Goal: Task Accomplishment & Management: Manage account settings

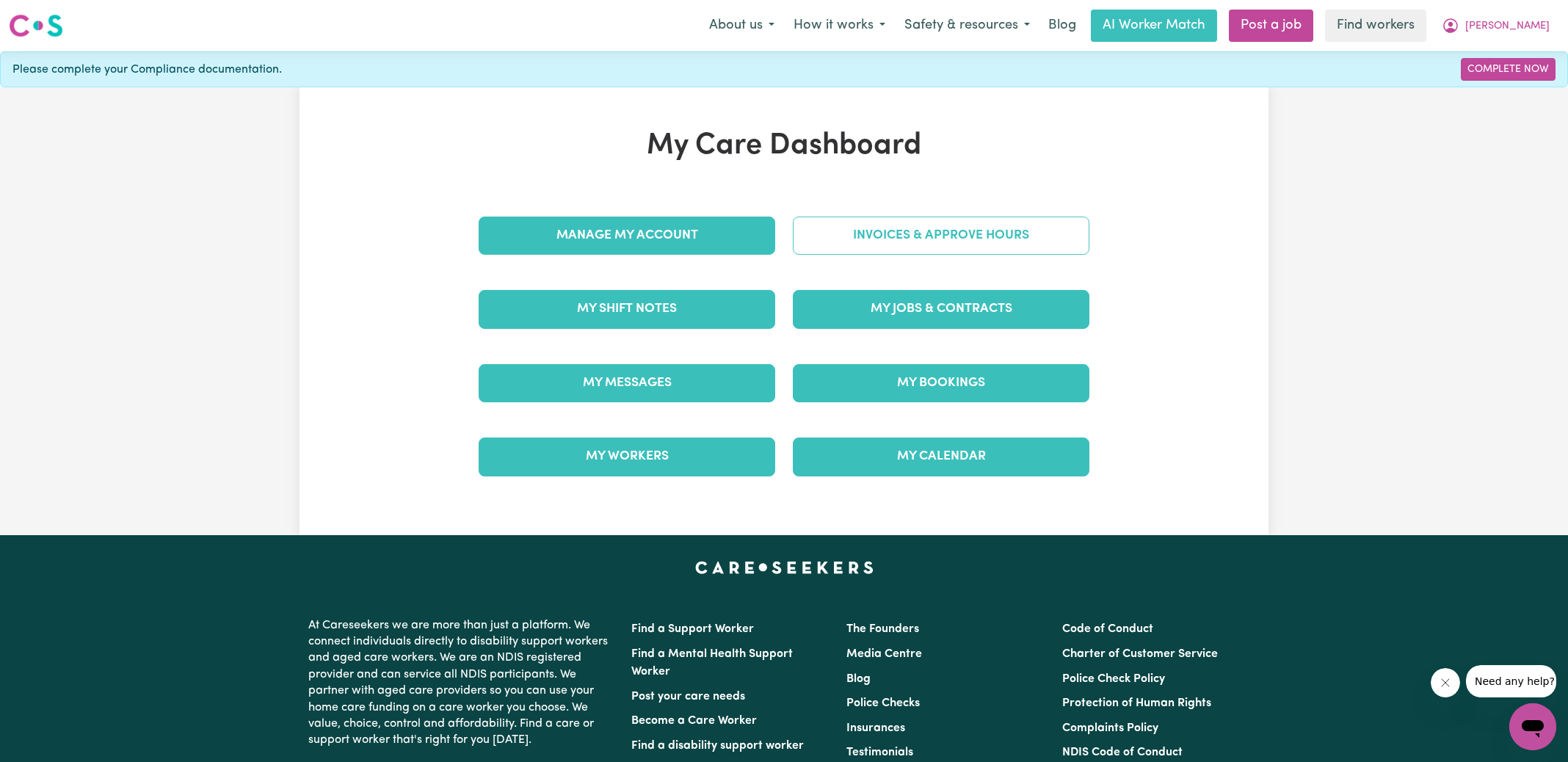
click at [814, 248] on link "Invoices & Approve Hours" at bounding box center [941, 236] width 297 height 38
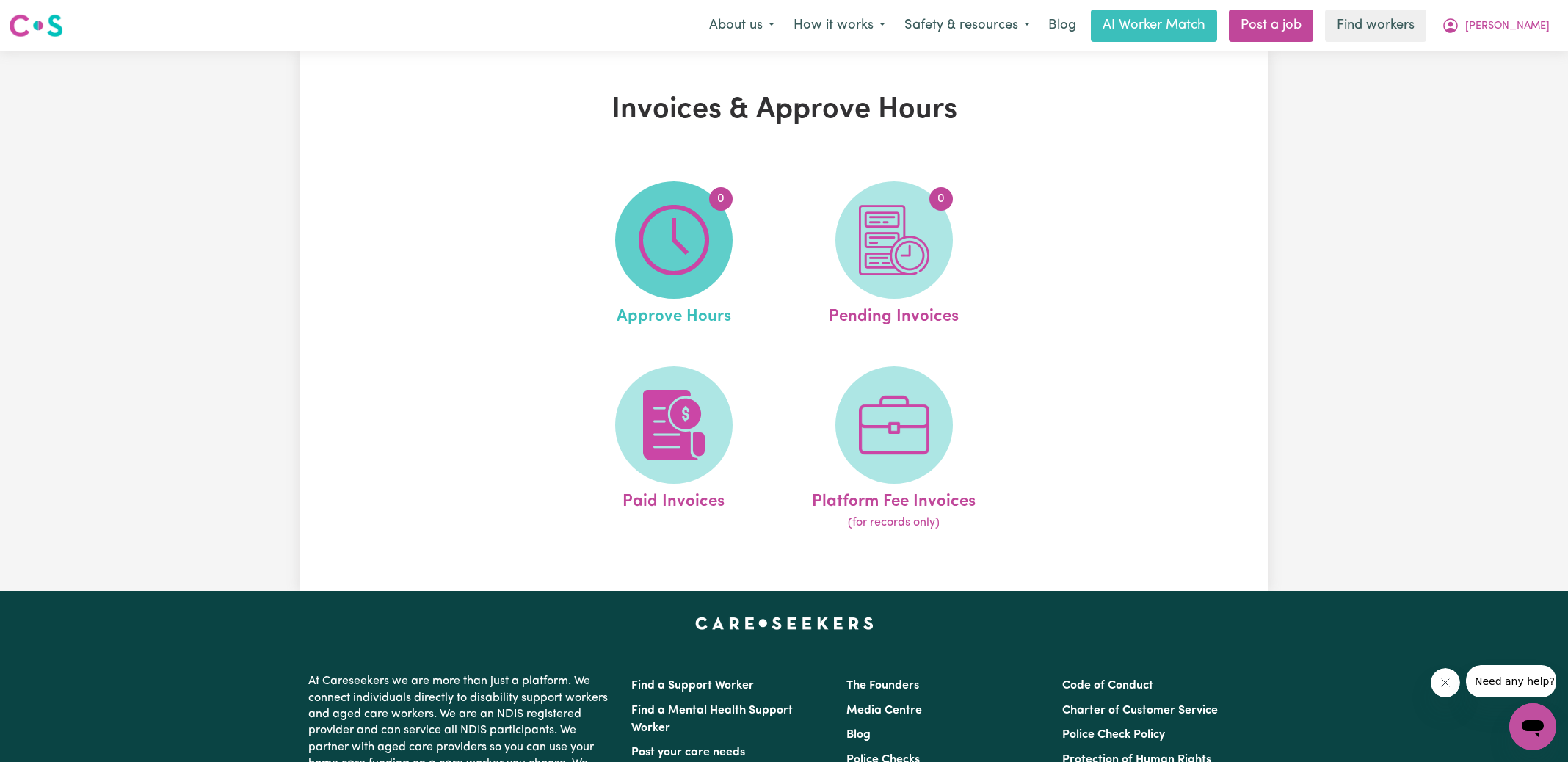
click at [633, 249] on span "0" at bounding box center [674, 240] width 118 height 118
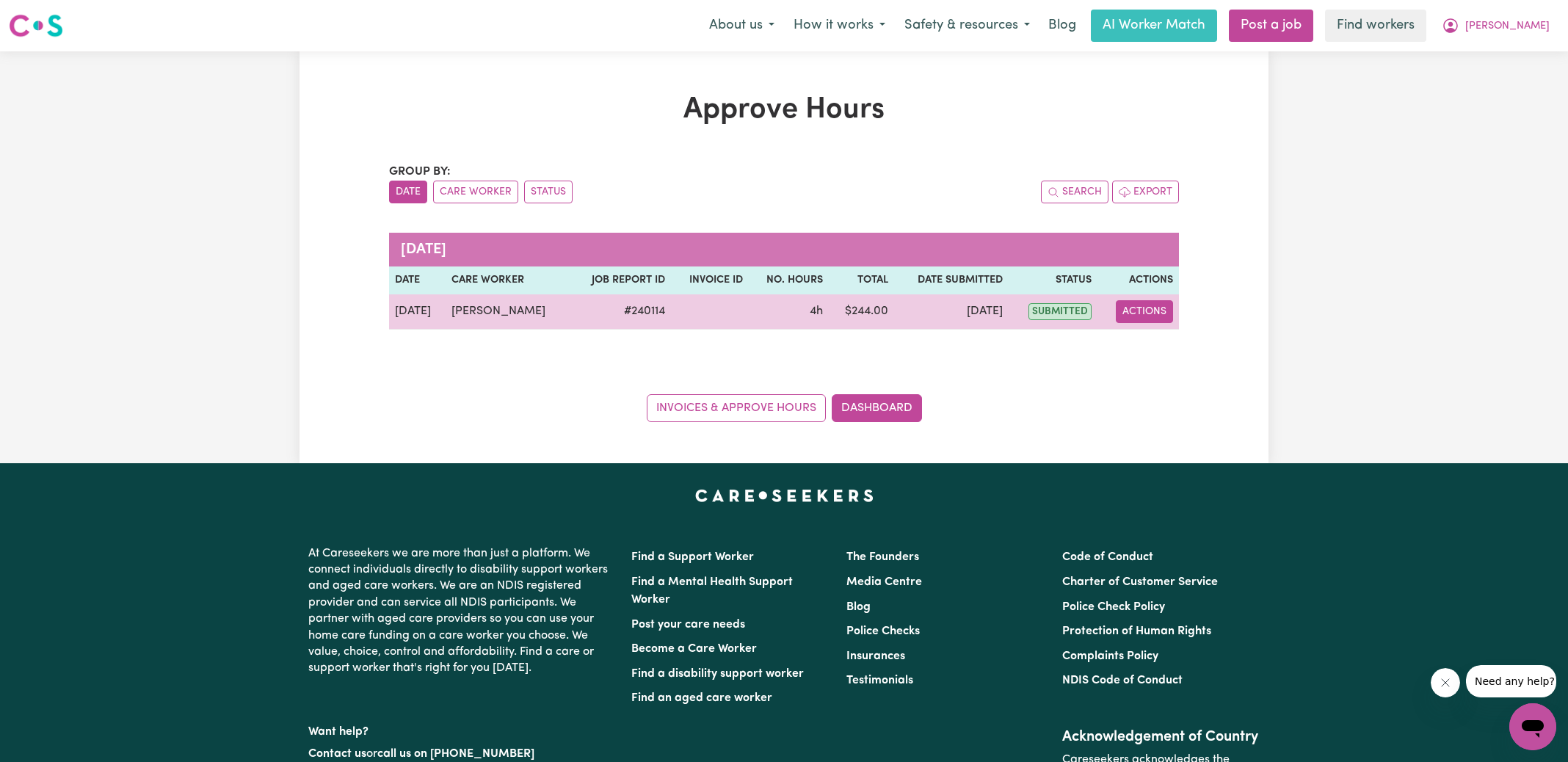
click at [1151, 316] on button "Actions" at bounding box center [1144, 311] width 57 height 23
click at [1171, 342] on link "View Job Report" at bounding box center [1181, 344] width 126 height 29
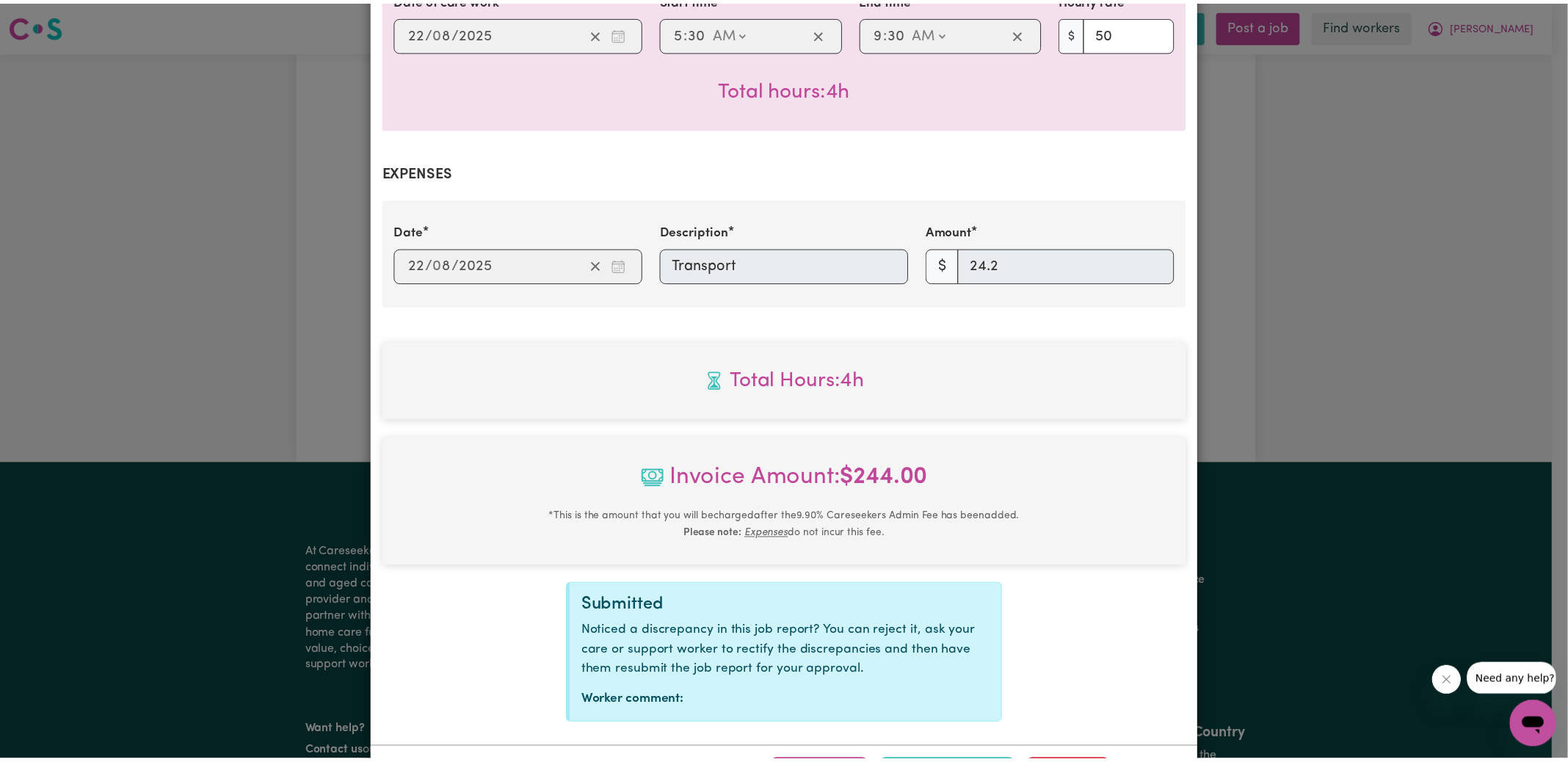
scroll to position [458, 0]
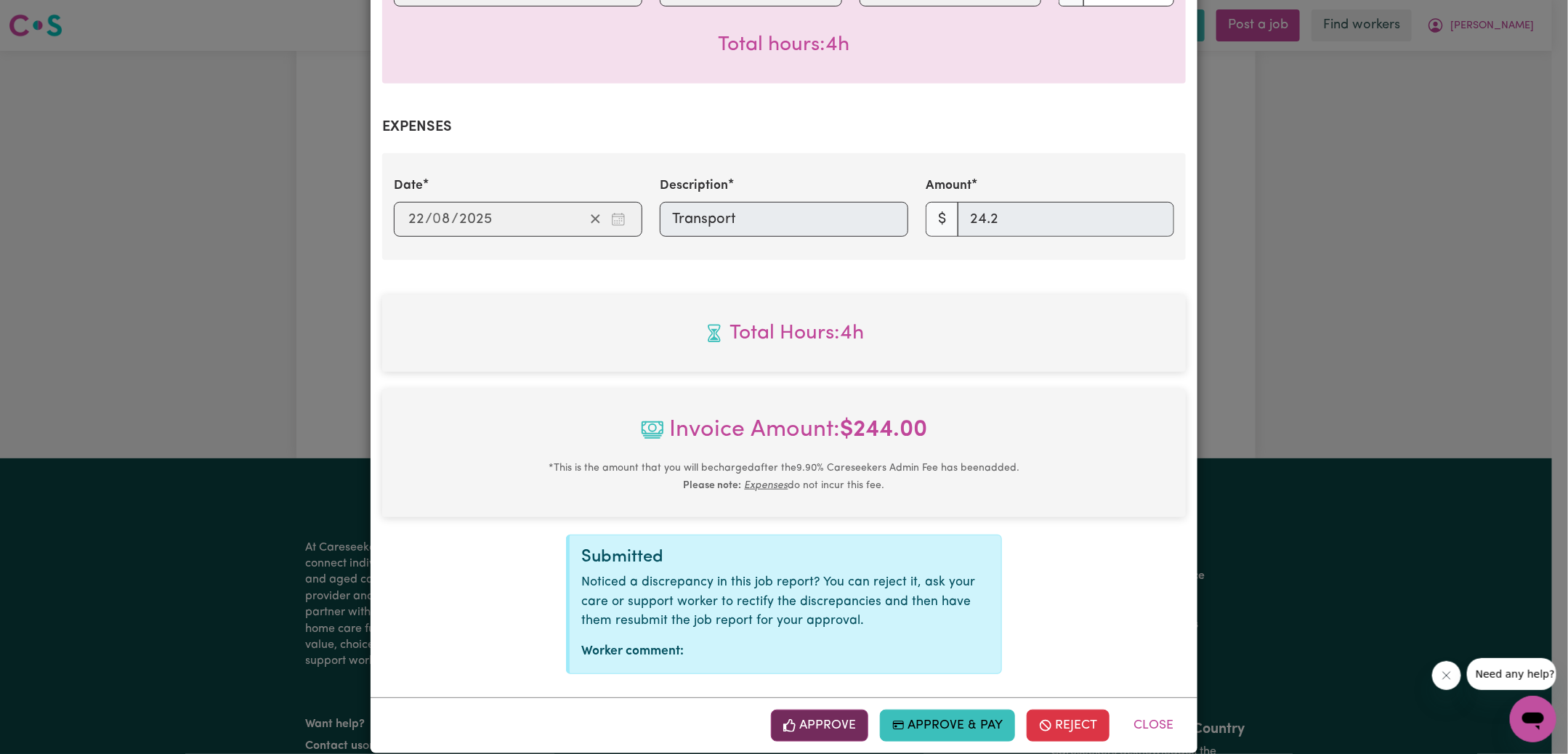
click at [844, 709] on button "Approve" at bounding box center [819, 725] width 98 height 32
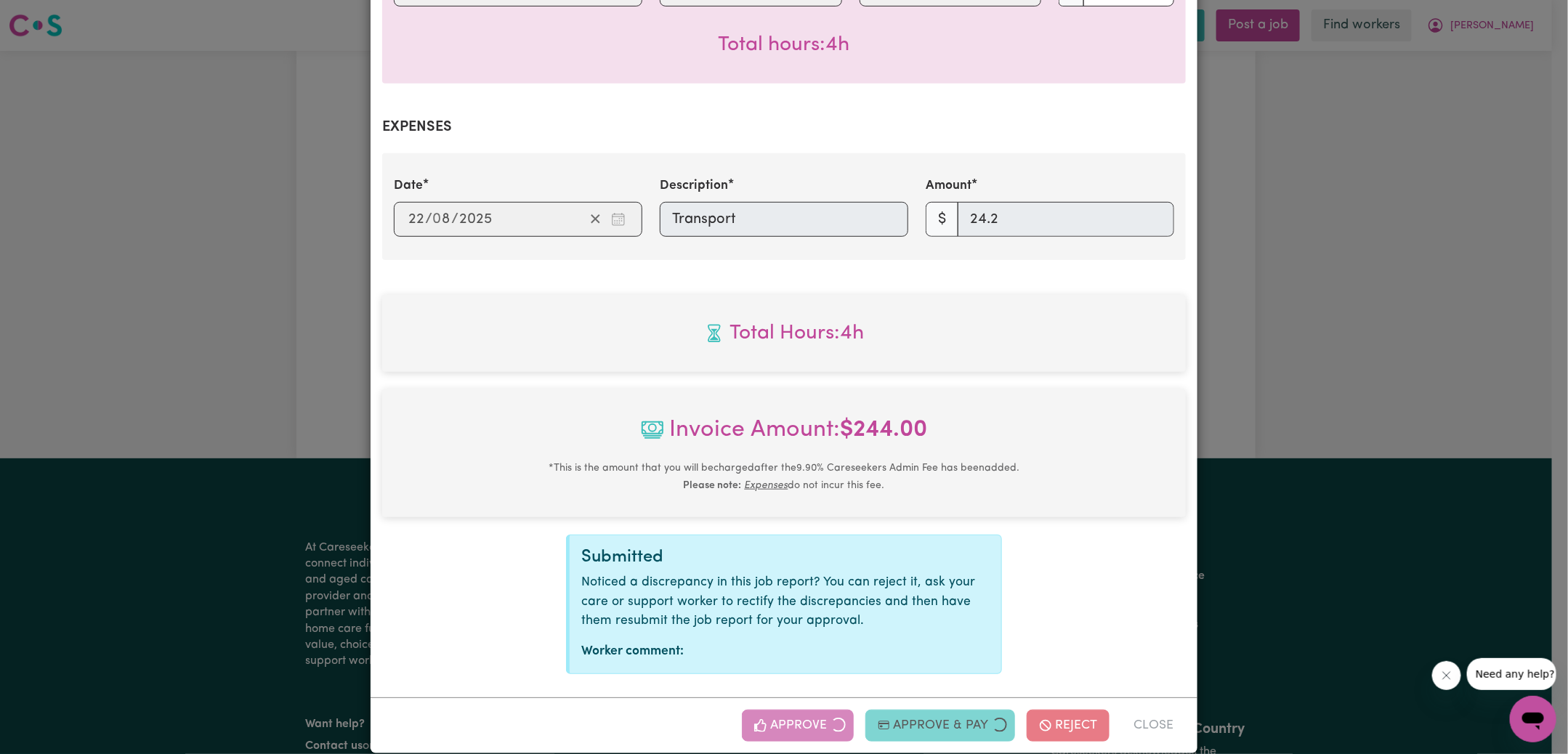
click at [1456, 299] on div "Job Report # 240114 - [PERSON_NAME] Summary Job report # 240114 Client name: [P…" at bounding box center [784, 377] width 1568 height 754
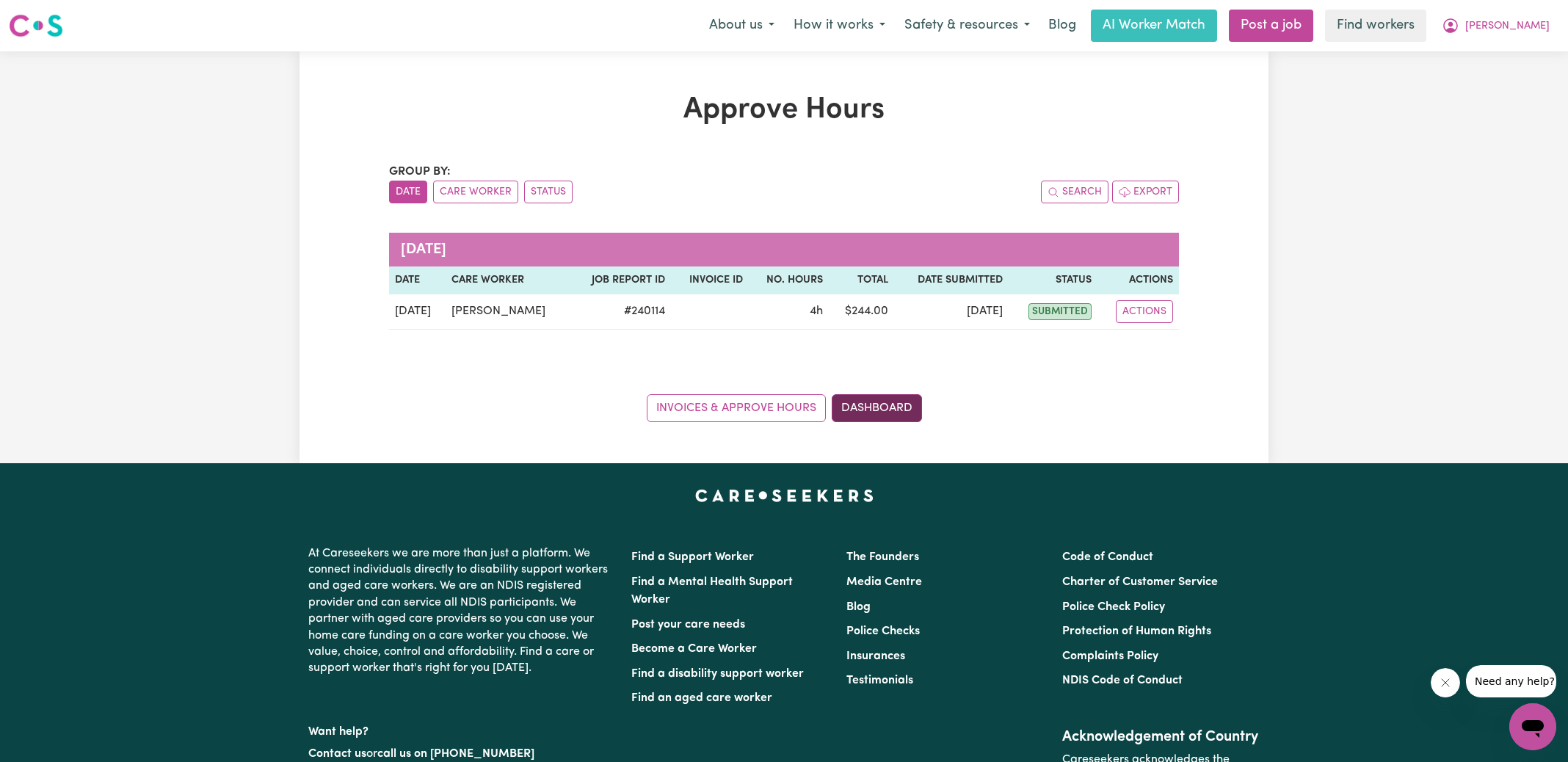
click at [873, 413] on link "Dashboard" at bounding box center [877, 408] width 90 height 28
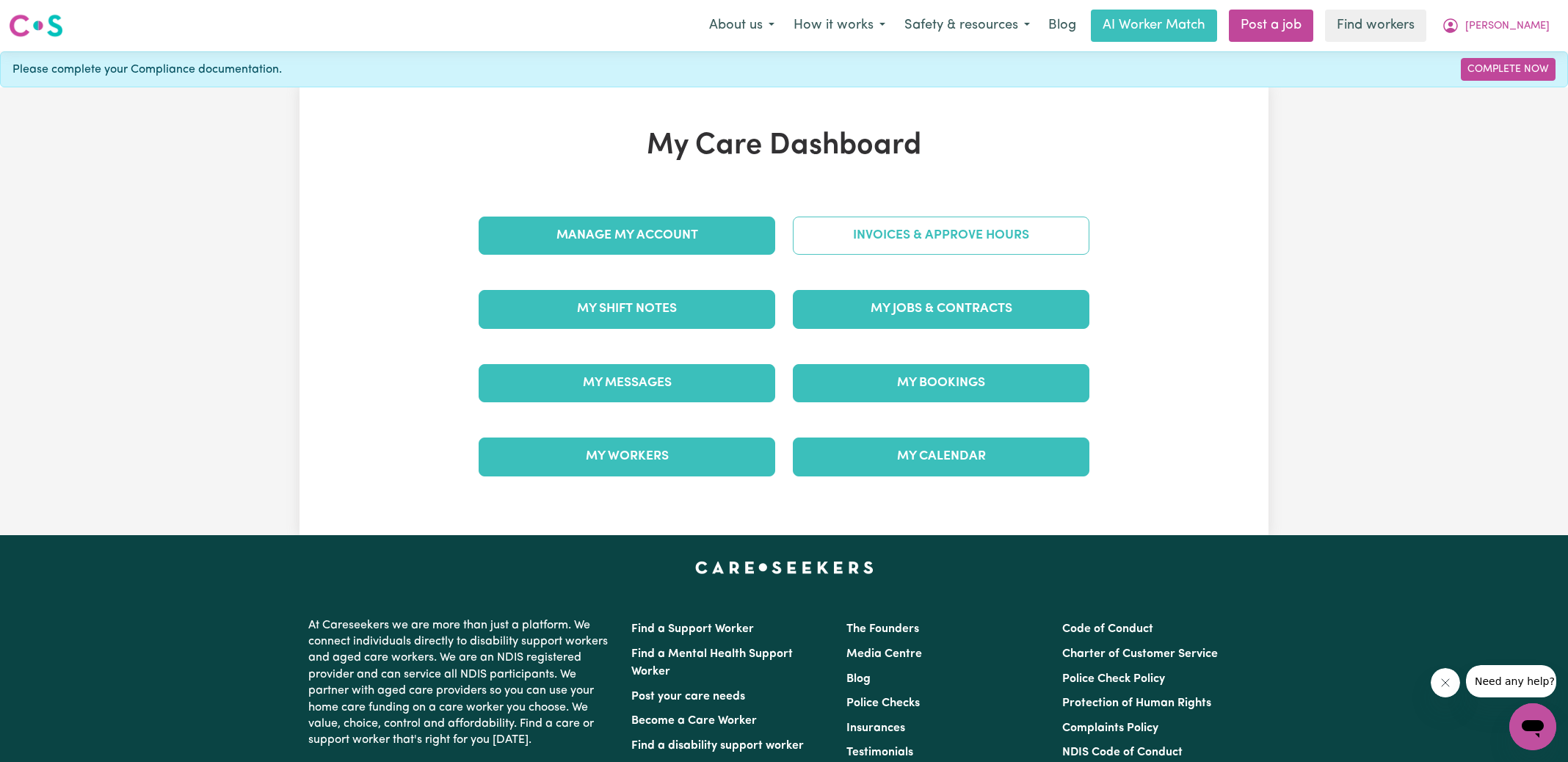
click at [899, 229] on link "Invoices & Approve Hours" at bounding box center [941, 236] width 297 height 38
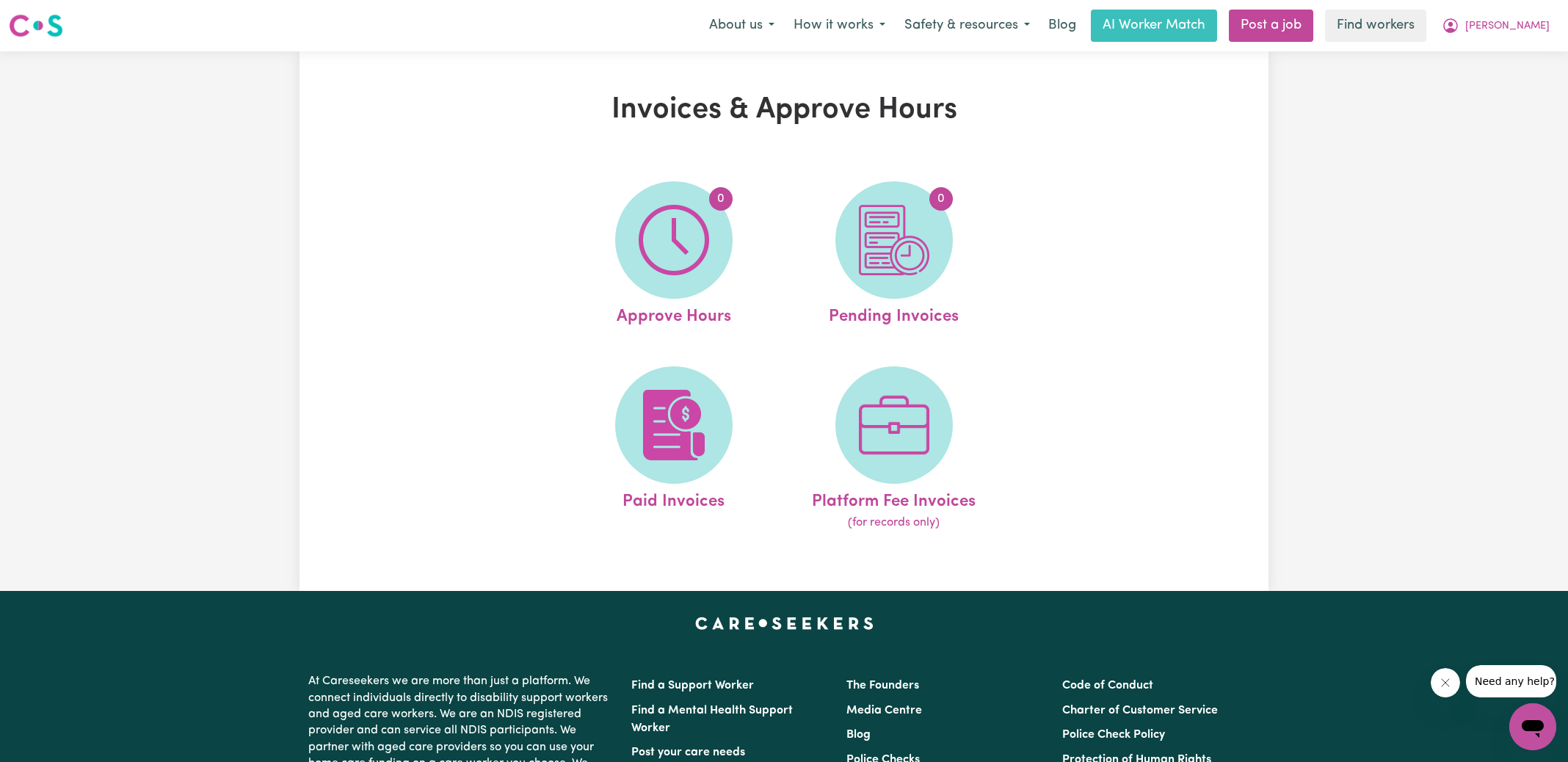
click at [904, 237] on img at bounding box center [894, 240] width 71 height 71
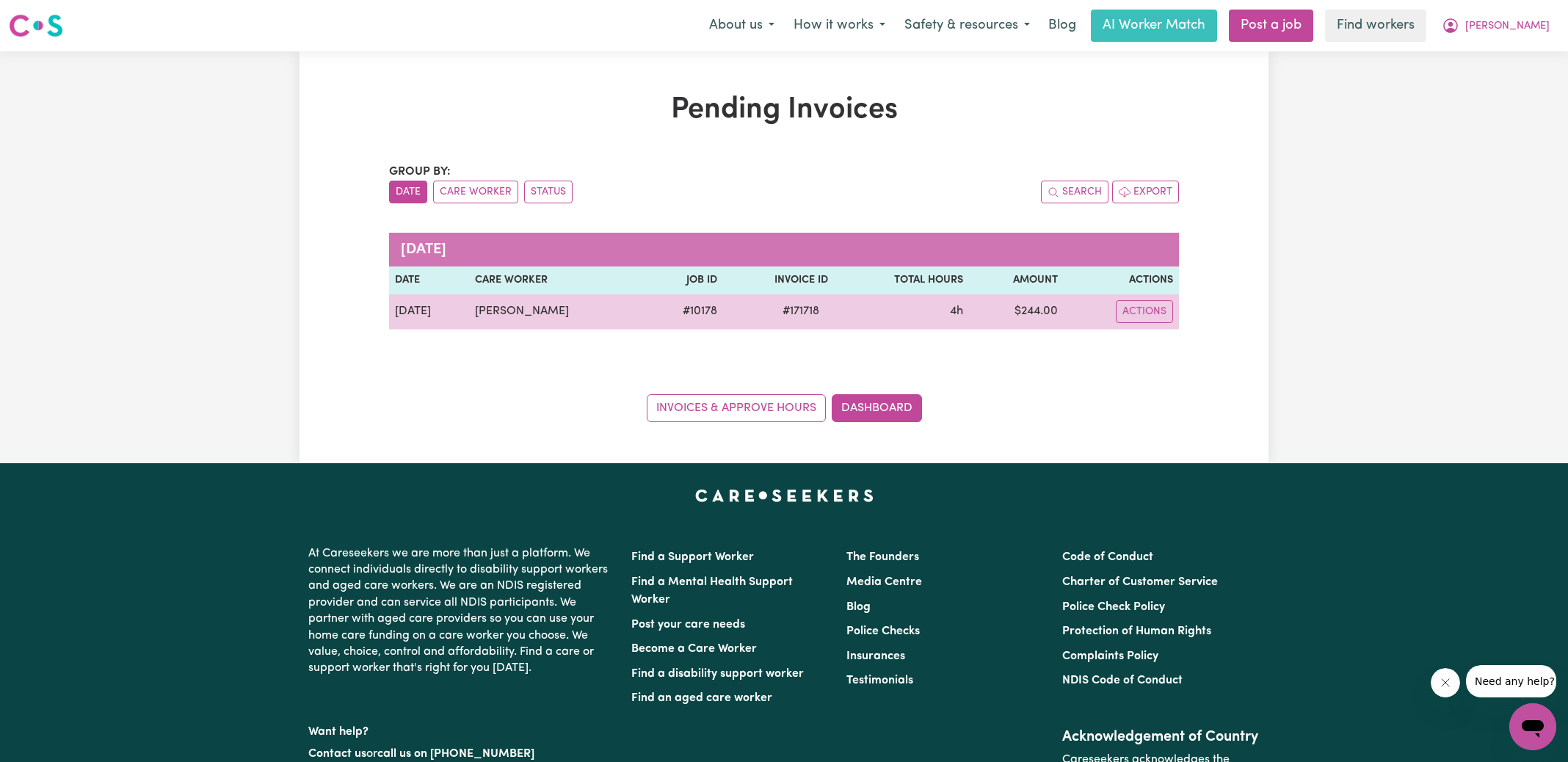
click at [793, 310] on span "# 171718" at bounding box center [801, 311] width 54 height 17
copy span "171718"
click at [1025, 312] on td "$ 244.00" at bounding box center [1016, 312] width 95 height 35
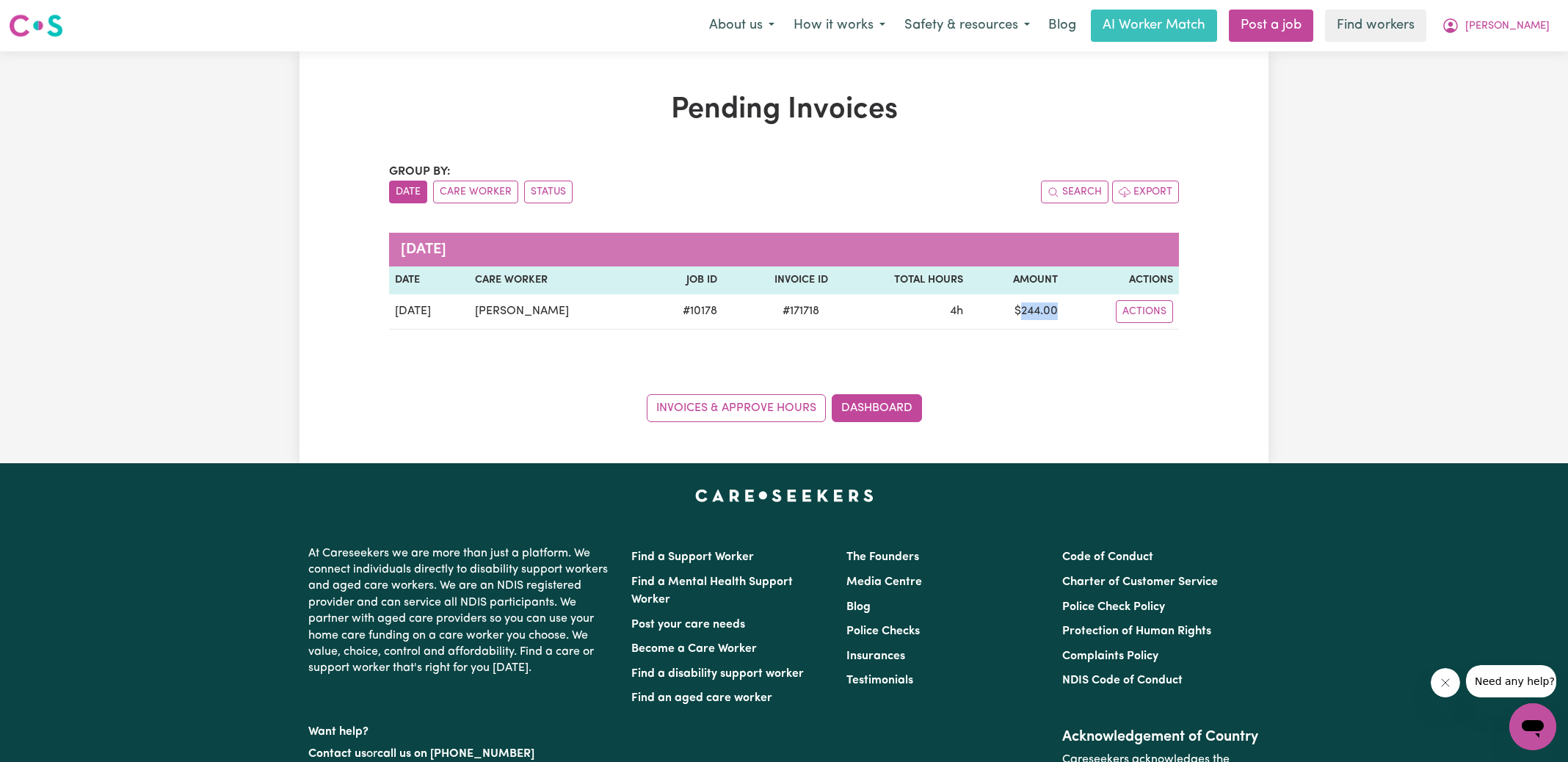
copy td "244.00"
drag, startPoint x: 1525, startPoint y: 17, endPoint x: 1525, endPoint y: 36, distance: 19.0
click at [1525, 17] on button "[PERSON_NAME]" at bounding box center [1496, 25] width 127 height 31
click at [1506, 82] on link "Logout" at bounding box center [1500, 84] width 116 height 28
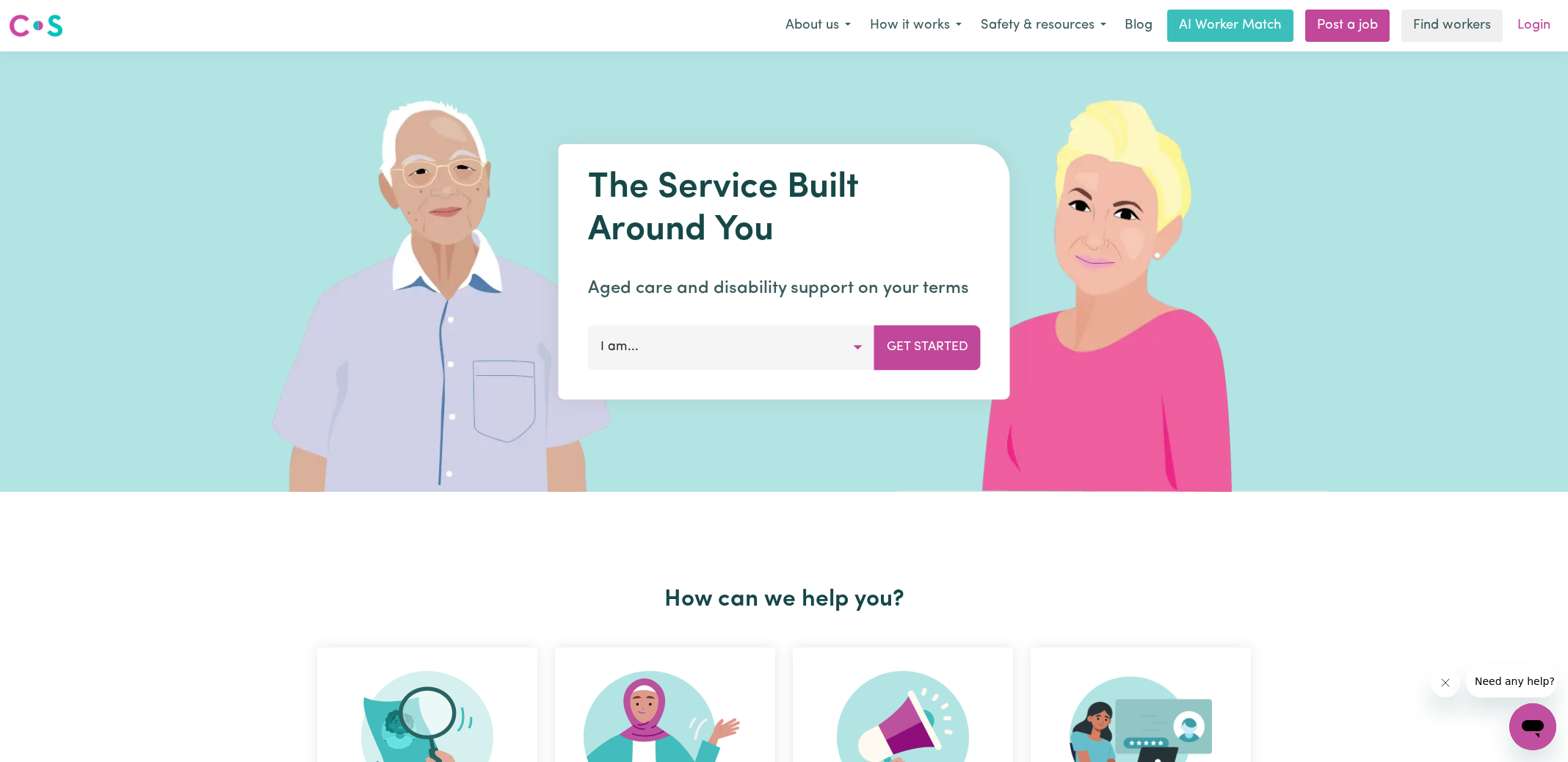
click at [1535, 33] on link "Login" at bounding box center [1535, 26] width 51 height 33
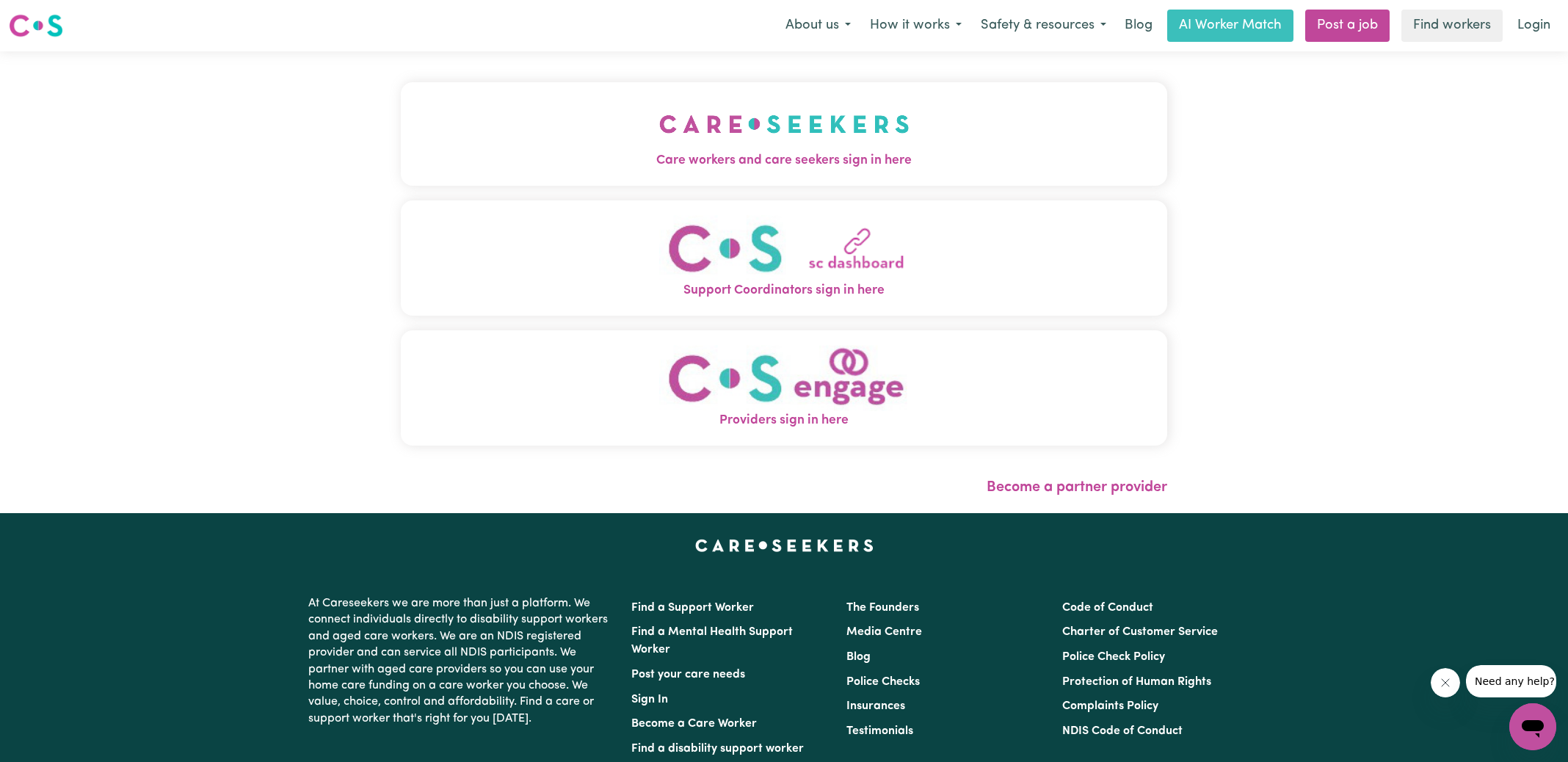
click at [822, 145] on img "Care workers and care seekers sign in here" at bounding box center [784, 124] width 250 height 54
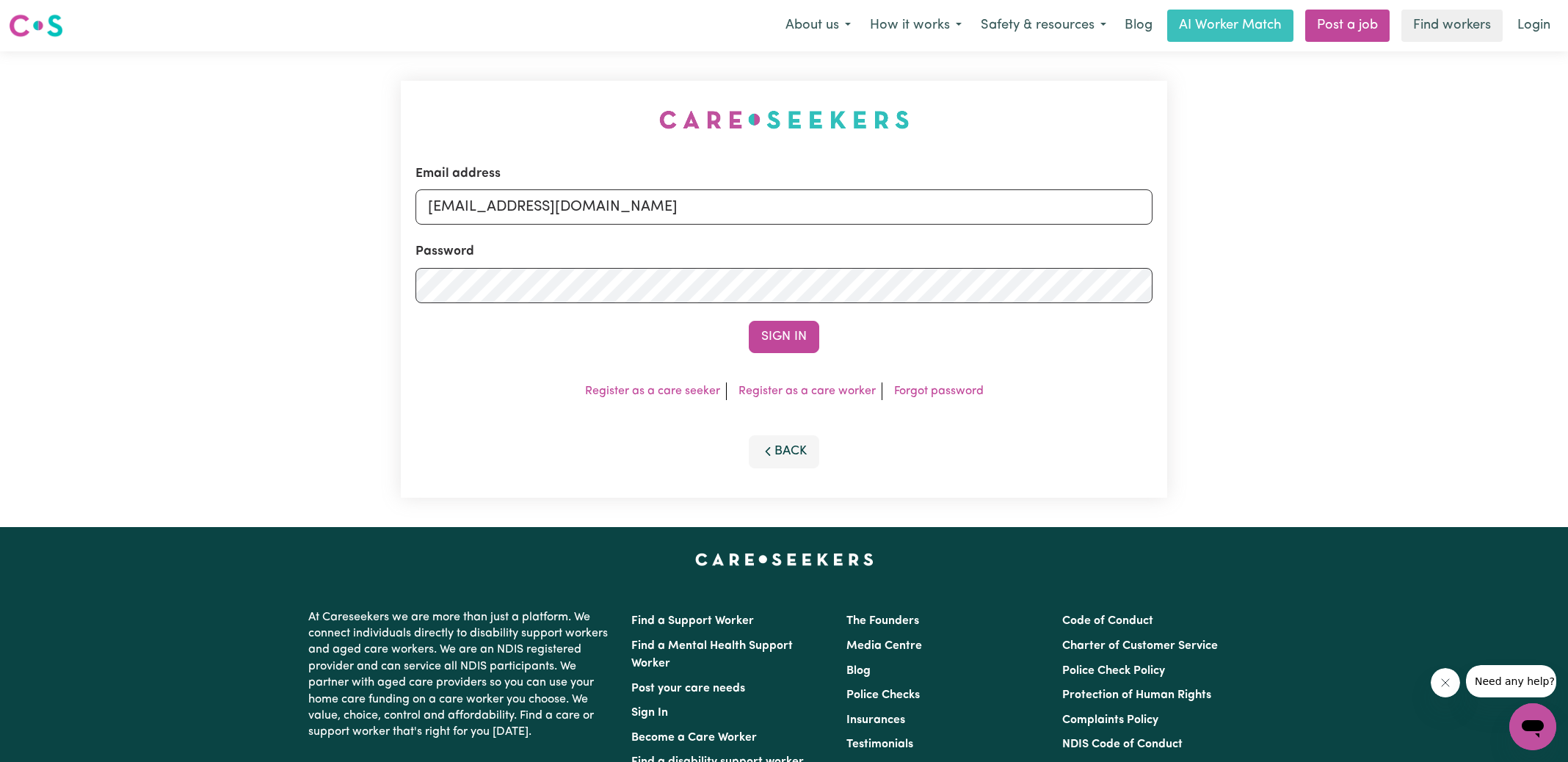
click at [563, 93] on div "Email address [EMAIL_ADDRESS][DOMAIN_NAME] Password Sign In Register as a care …" at bounding box center [784, 289] width 784 height 475
drag, startPoint x: 517, startPoint y: 209, endPoint x: 1563, endPoint y: 252, distance: 1046.9
click at [1563, 252] on div "Email address [EMAIL_ADDRESS][DOMAIN_NAME] Password Sign In Register as a care …" at bounding box center [784, 289] width 1568 height 475
type input "[EMAIL_ADDRESS][DOMAIN_NAME]"
click at [749, 321] on button "Sign In" at bounding box center [784, 337] width 71 height 33
